Goal: Browse casually

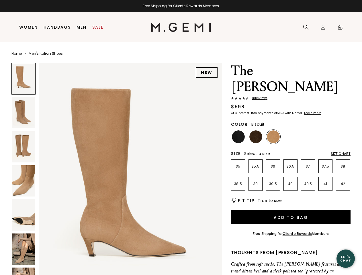
click at [181, 6] on div "Free Shipping for Cliente Rewards Members" at bounding box center [181, 6] width 362 height 5
click at [306, 27] on icon at bounding box center [306, 27] width 6 height 6
click at [323, 27] on div "Icons/20x20/profile@2x Sign In Orders Rewards Refer a Friend Address Book Call …" at bounding box center [322, 27] width 11 height 30
click at [340, 27] on span "0" at bounding box center [341, 29] width 6 height 6
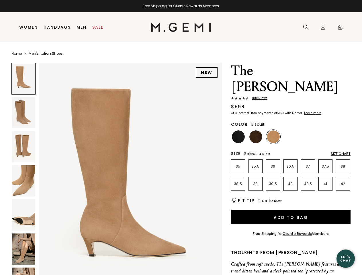
click at [0, 0] on input "text" at bounding box center [0, 0] width 0 height 0
click at [117, 169] on img at bounding box center [130, 185] width 183 height 244
click at [0, 0] on div "Search" at bounding box center [0, 0] width 0 height 0
click at [24, 113] on img at bounding box center [24, 112] width 24 height 31
click at [24, 147] on img at bounding box center [24, 146] width 24 height 31
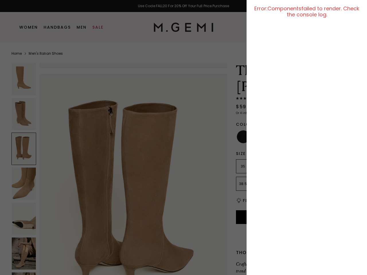
scroll to position [499, 0]
